Goal: Task Accomplishment & Management: Manage account settings

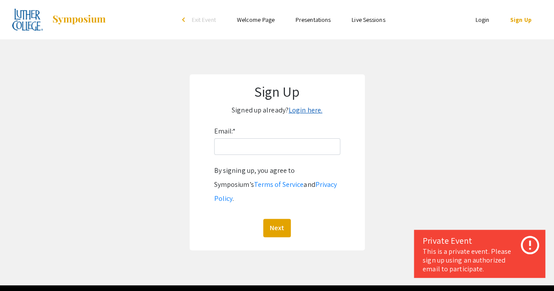
click at [314, 109] on link "Login here." at bounding box center [306, 110] width 34 height 9
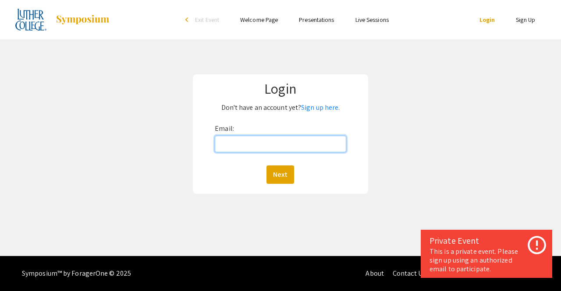
click at [275, 145] on input "Email:" at bounding box center [280, 144] width 131 height 17
type input "[EMAIL_ADDRESS][DOMAIN_NAME]"
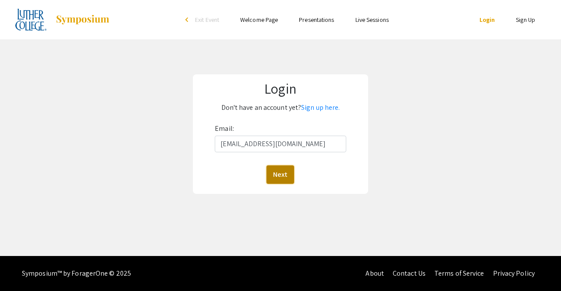
click at [280, 178] on button "Next" at bounding box center [280, 175] width 28 height 18
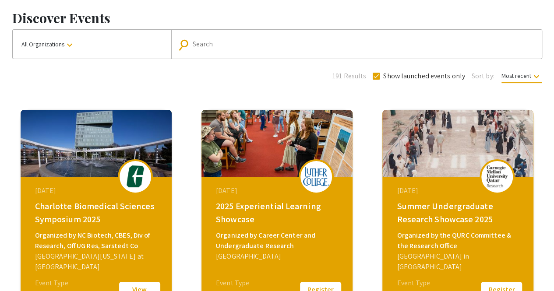
scroll to position [41, 0]
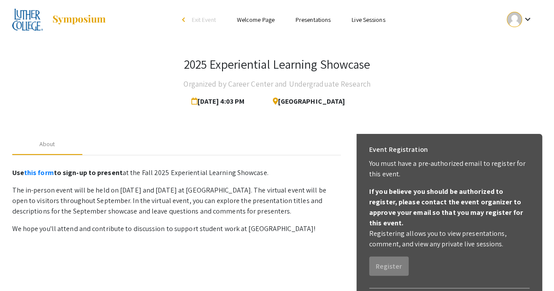
click at [524, 22] on mat-icon "keyboard_arrow_down" at bounding box center [527, 19] width 11 height 11
click at [522, 71] on button "My Submissions" at bounding box center [525, 64] width 54 height 21
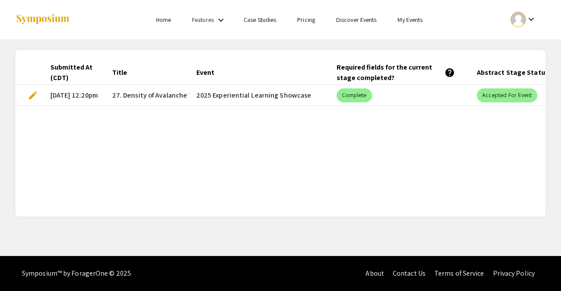
click at [35, 92] on span "edit" at bounding box center [33, 95] width 11 height 11
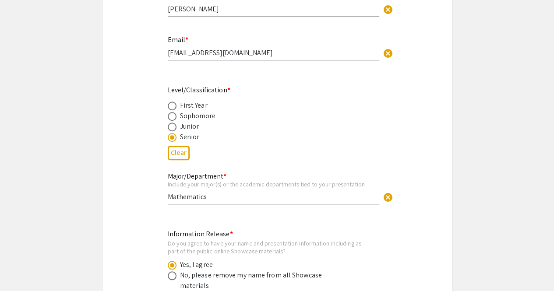
select select "custom"
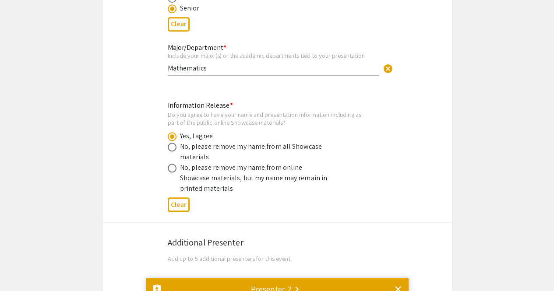
type input "0"
select select "custom"
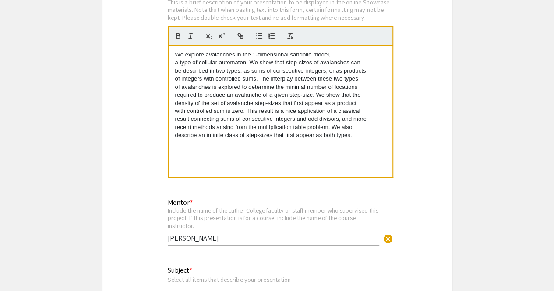
type input "1"
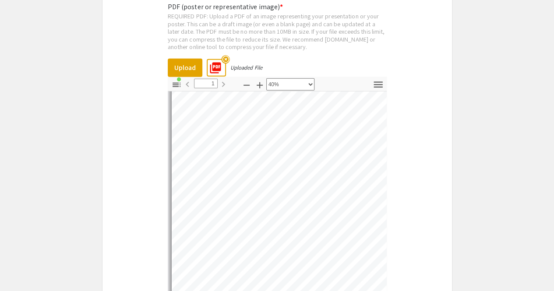
scroll to position [62, 0]
select select "custom"
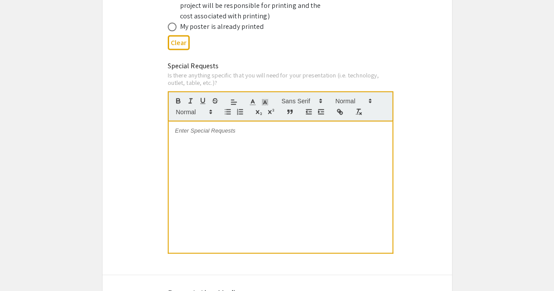
scroll to position [2554, 0]
click at [188, 141] on div at bounding box center [281, 187] width 224 height 131
click at [175, 136] on span "(cocktail) table" at bounding box center [193, 139] width 37 height 7
click at [135, 136] on div "Special Requests Is there anything specific that you will need for your present…" at bounding box center [277, 164] width 350 height 206
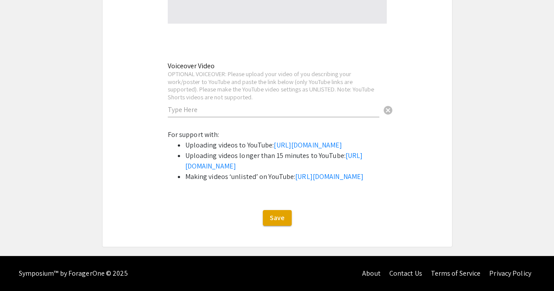
scroll to position [3210, 0]
click at [279, 217] on span "Save" at bounding box center [277, 217] width 15 height 9
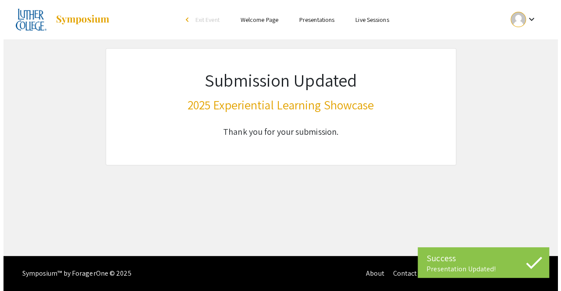
scroll to position [0, 0]
